Goal: Navigation & Orientation: Find specific page/section

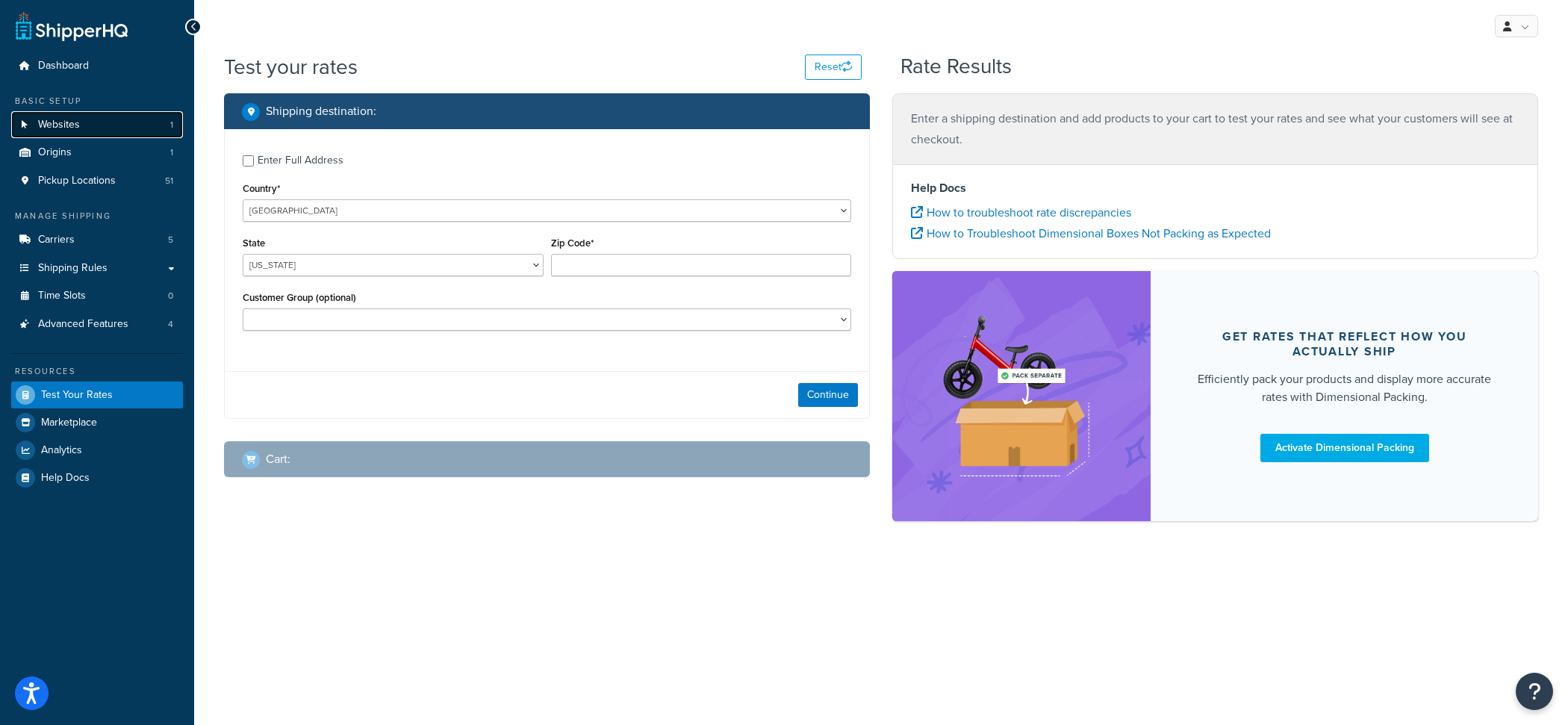
click at [92, 118] on link "Websites 1" at bounding box center [96, 125] width 172 height 27
